Goal: Information Seeking & Learning: Learn about a topic

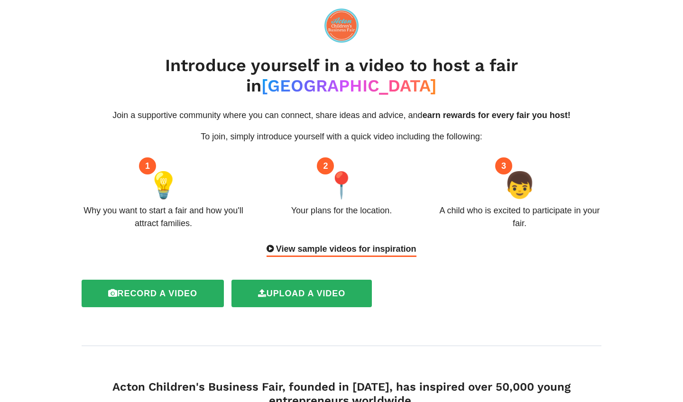
click at [288, 243] on div "View sample videos for inspiration" at bounding box center [341, 250] width 149 height 14
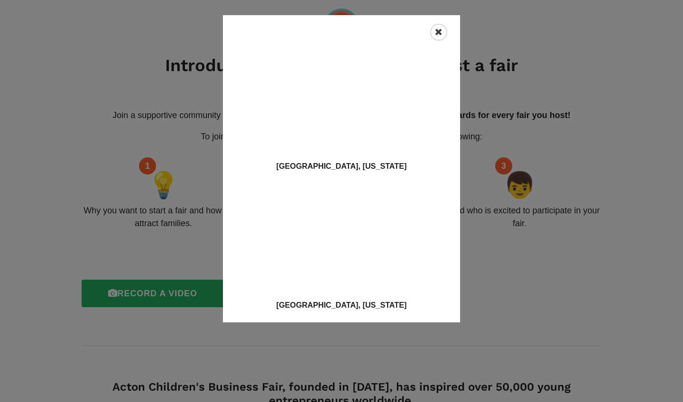
click at [436, 31] on icon "Close" at bounding box center [439, 32] width 8 height 9
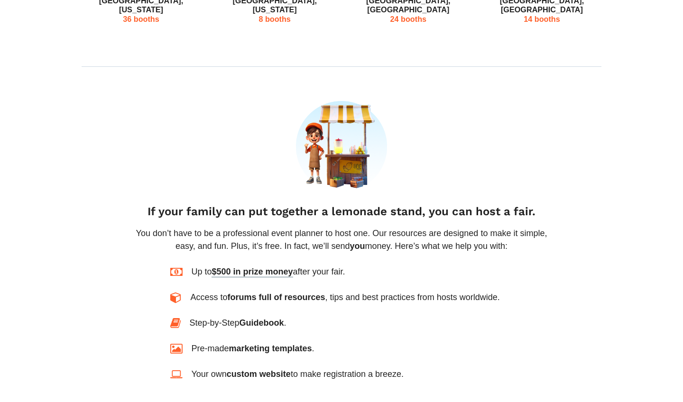
scroll to position [576, 0]
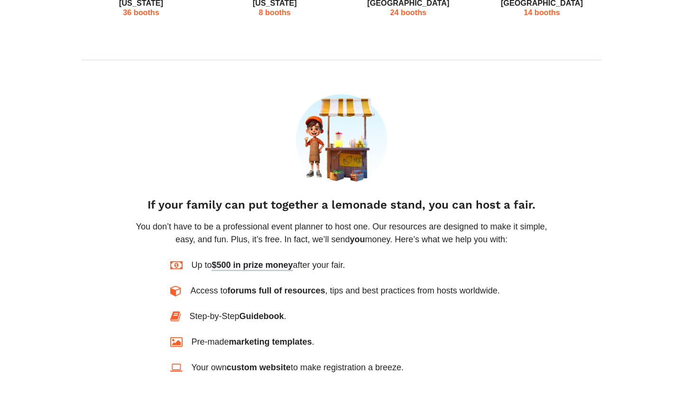
click at [238, 260] on span "$500 in prize money" at bounding box center [252, 265] width 81 height 11
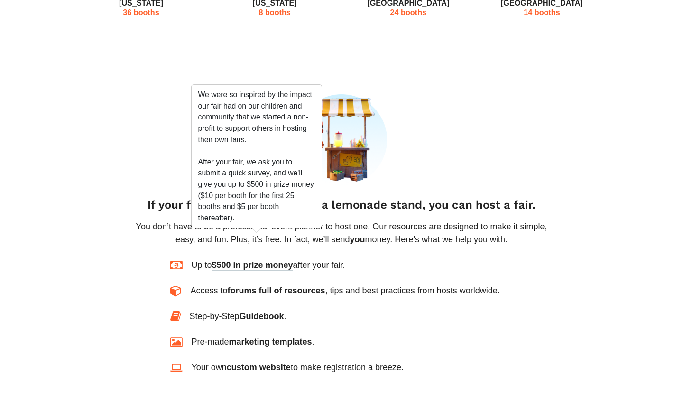
click at [373, 113] on img at bounding box center [341, 139] width 91 height 91
click at [264, 259] on div "Up to $500 in prize money after your fair. Access to forums full of resources ,…" at bounding box center [341, 316] width 342 height 115
click at [266, 260] on span "$500 in prize money" at bounding box center [252, 265] width 81 height 11
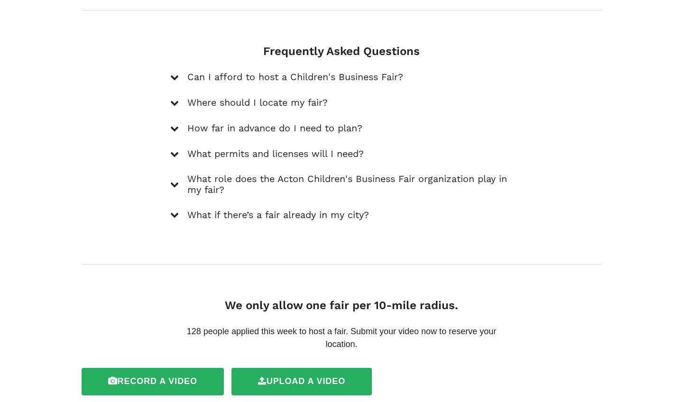
scroll to position [1393, 0]
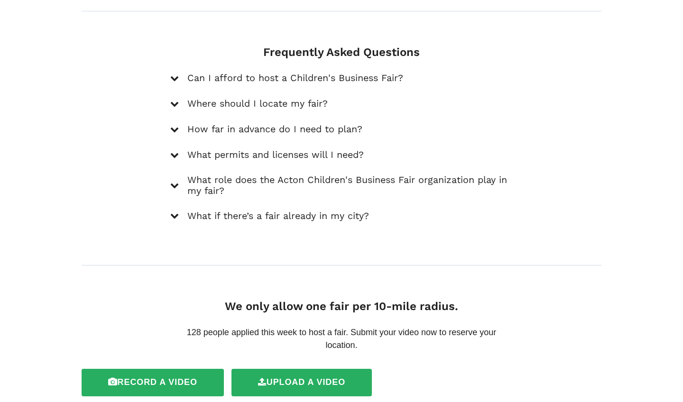
click at [182, 72] on div "Can I afford to host a Children's Business Fair?" at bounding box center [341, 78] width 342 height 13
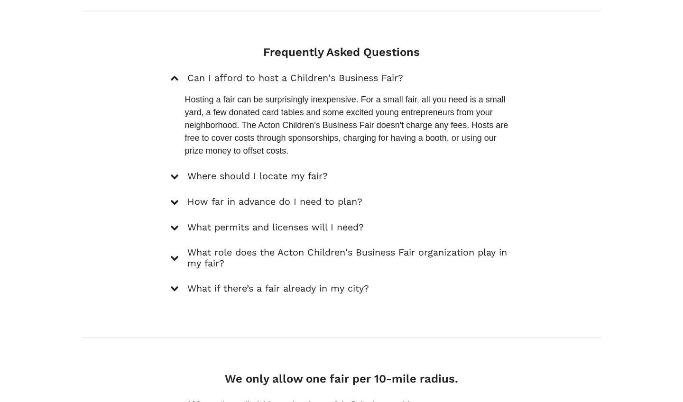
click at [182, 72] on div "Can I afford to host a Children's Business Fair?" at bounding box center [341, 78] width 342 height 13
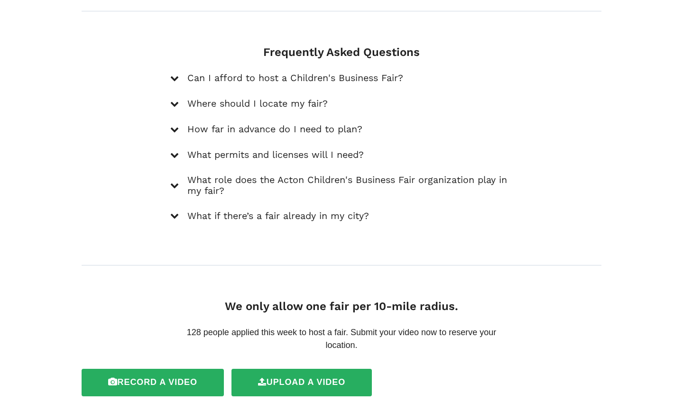
click at [175, 151] on icon at bounding box center [174, 155] width 9 height 9
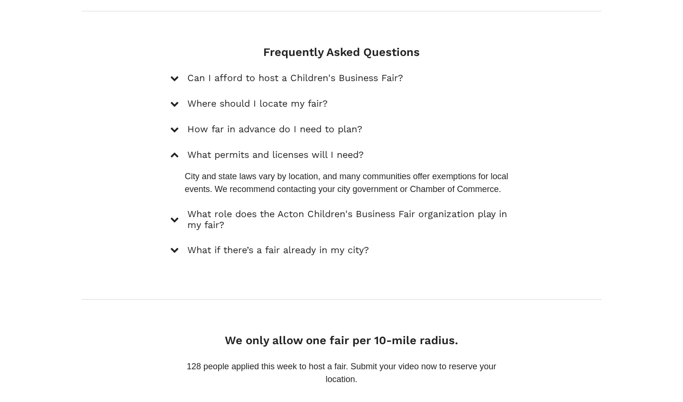
click at [174, 215] on icon at bounding box center [174, 219] width 9 height 9
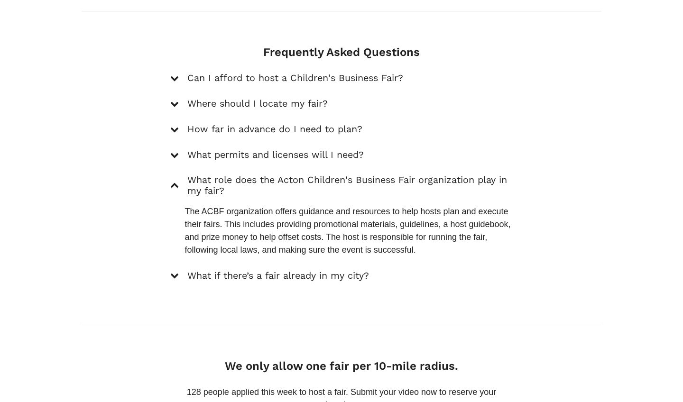
click at [172, 271] on icon at bounding box center [174, 275] width 9 height 9
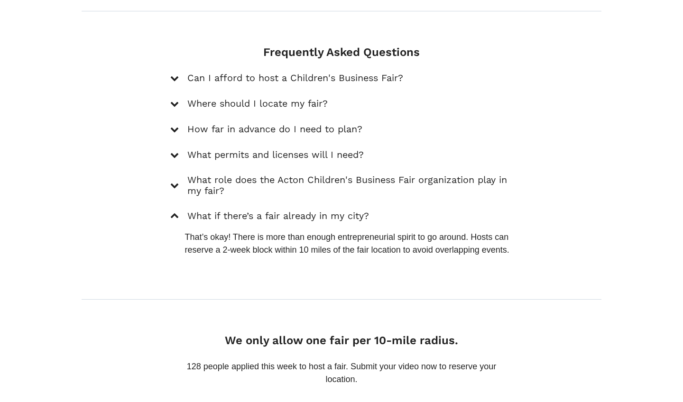
click at [176, 212] on icon at bounding box center [174, 216] width 9 height 9
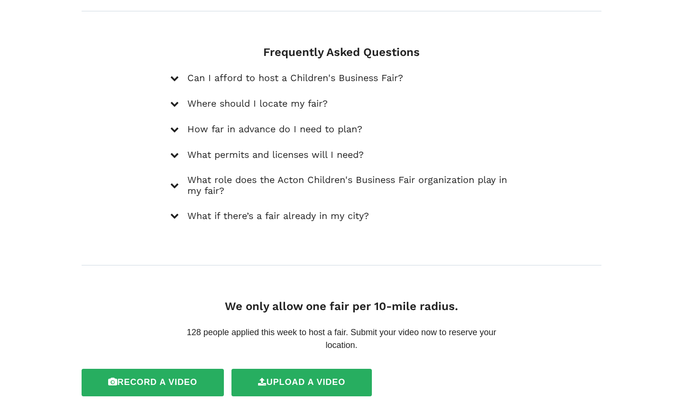
click at [177, 181] on icon at bounding box center [174, 185] width 9 height 9
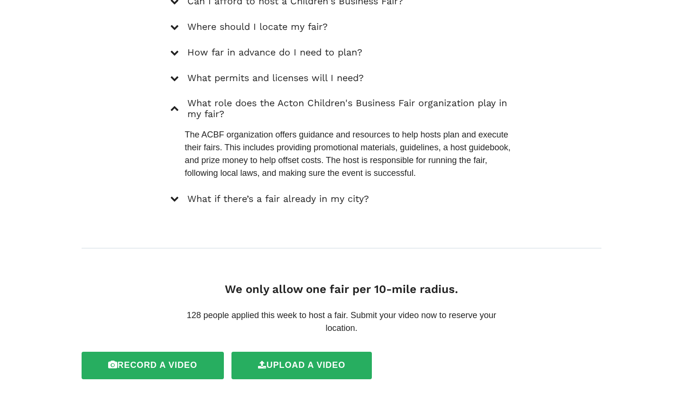
scroll to position [1469, 0]
